Goal: Task Accomplishment & Management: Use online tool/utility

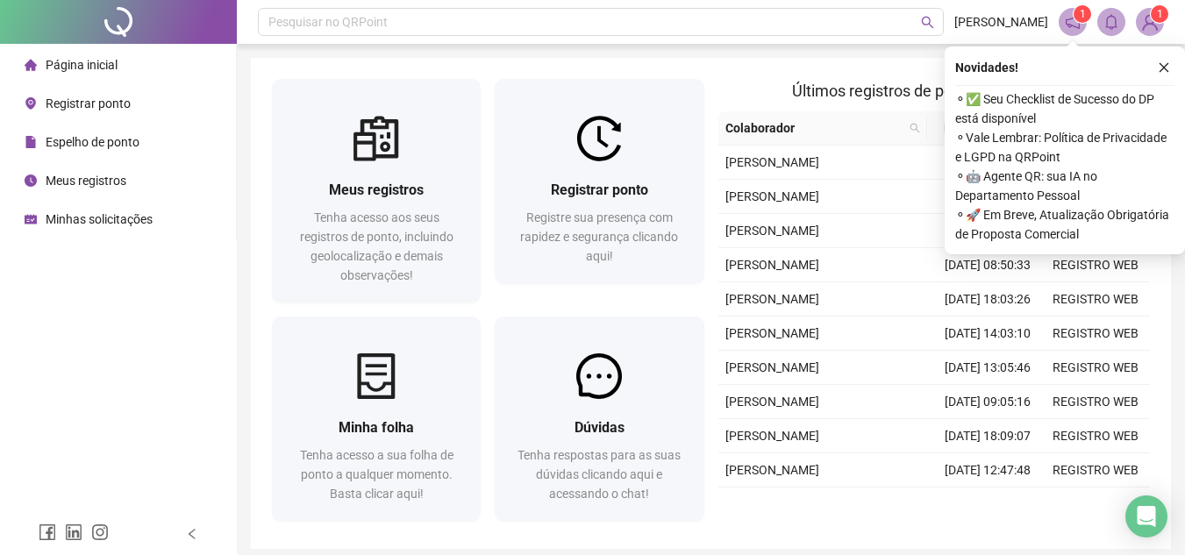
click at [84, 104] on span "Registrar ponto" at bounding box center [88, 103] width 85 height 14
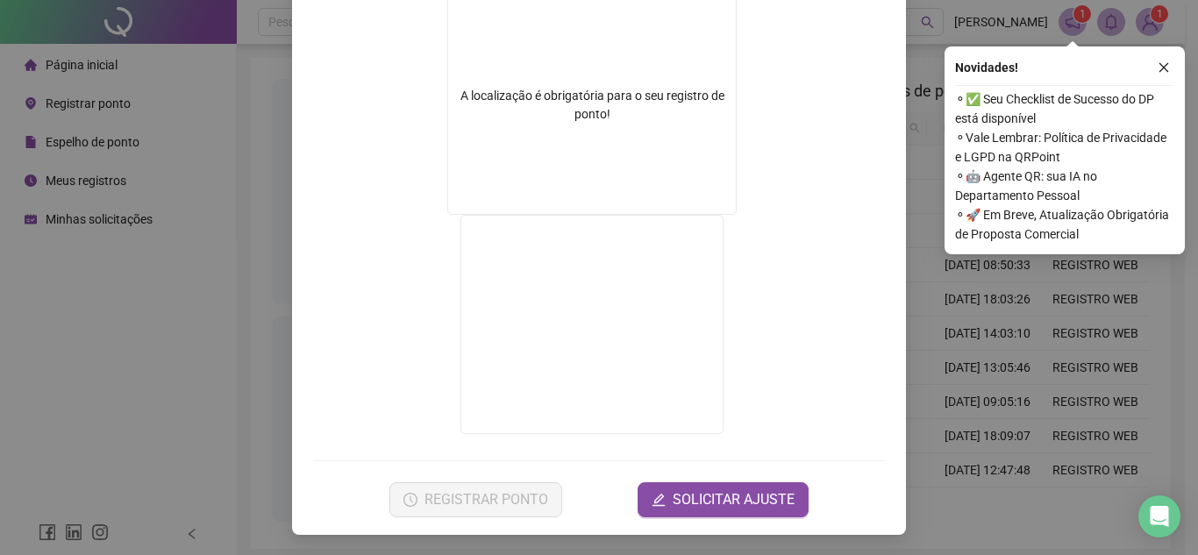
scroll to position [291, 0]
click at [52, 261] on div "Registro de ponto web 09:12:01 Empregador : ENERGIA DE TODOS Colaborador : [PER…" at bounding box center [599, 277] width 1198 height 555
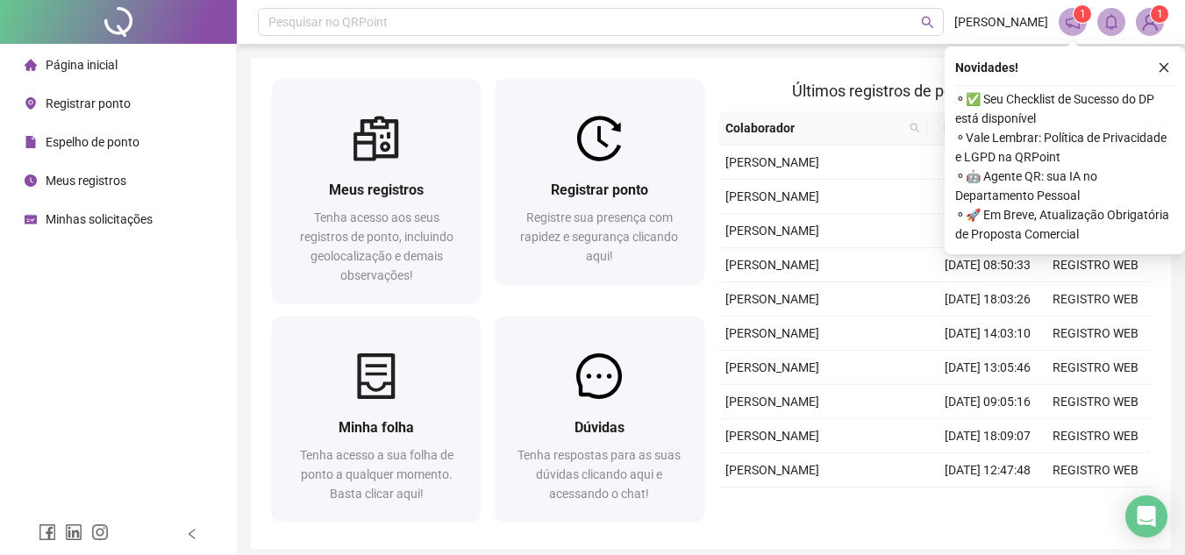
click at [116, 105] on span "Registrar ponto" at bounding box center [88, 103] width 85 height 14
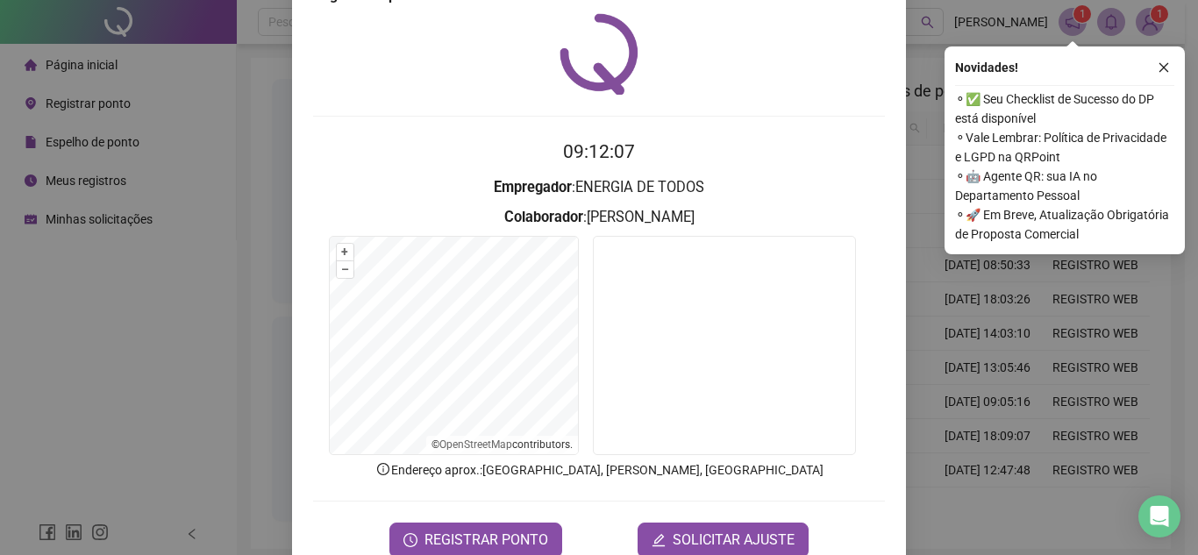
scroll to position [91, 0]
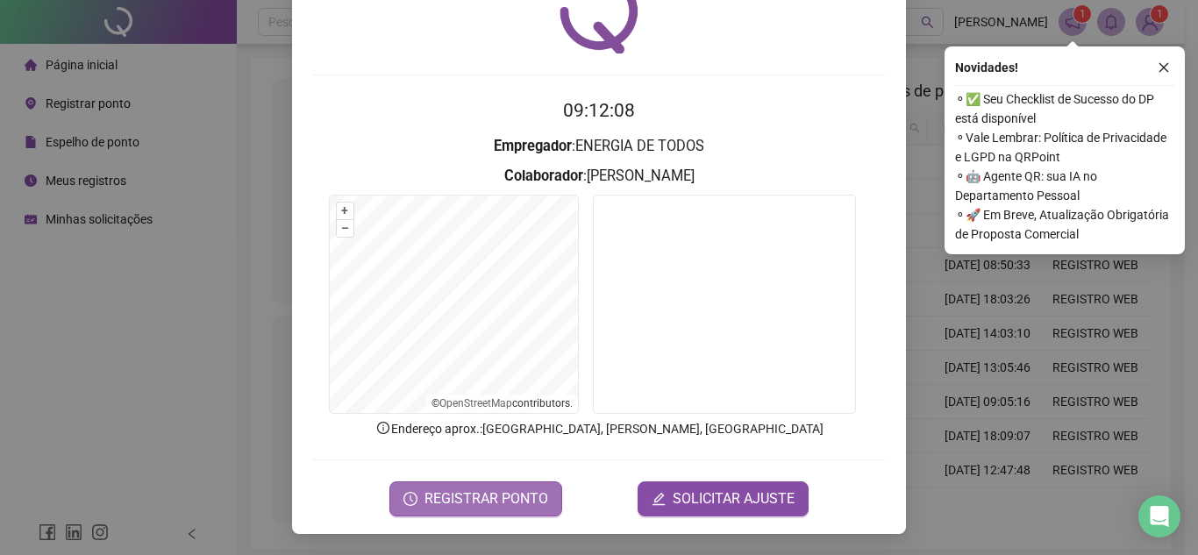
click at [449, 505] on span "REGISTRAR PONTO" at bounding box center [487, 499] width 124 height 21
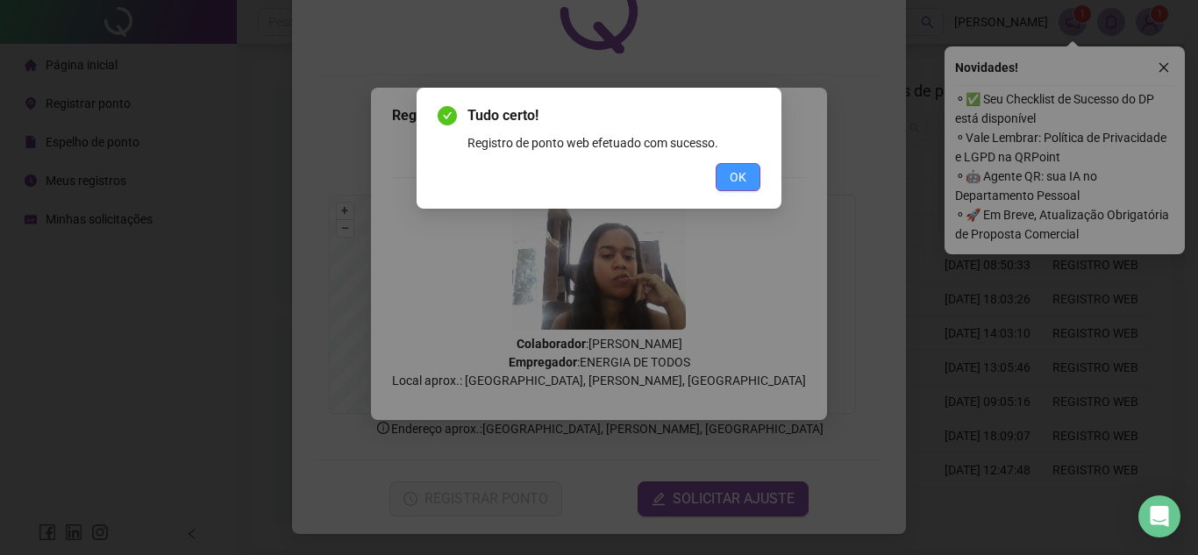
click at [742, 184] on span "OK" at bounding box center [738, 177] width 17 height 19
